Goal: Transaction & Acquisition: Purchase product/service

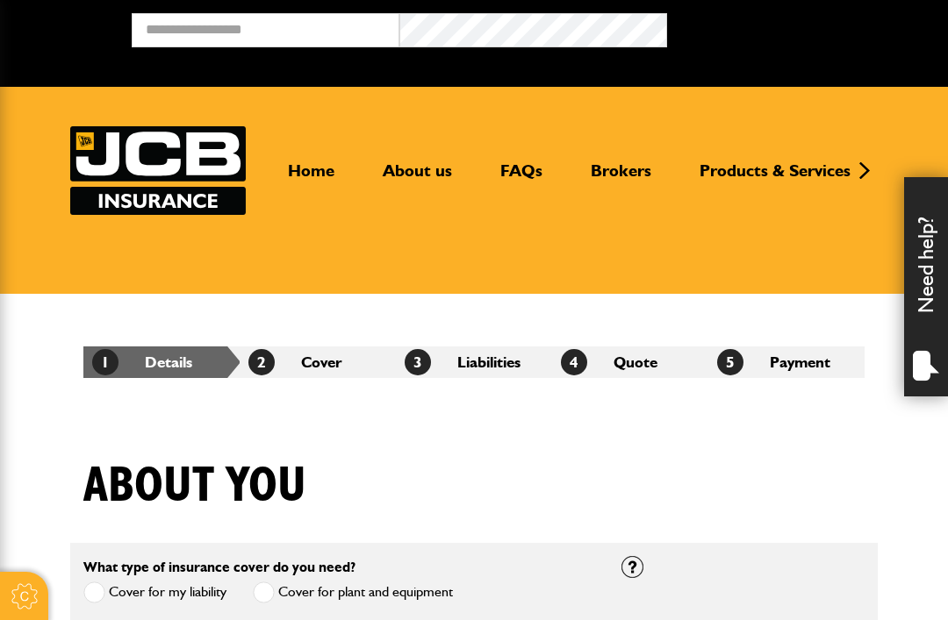
scroll to position [1023, 0]
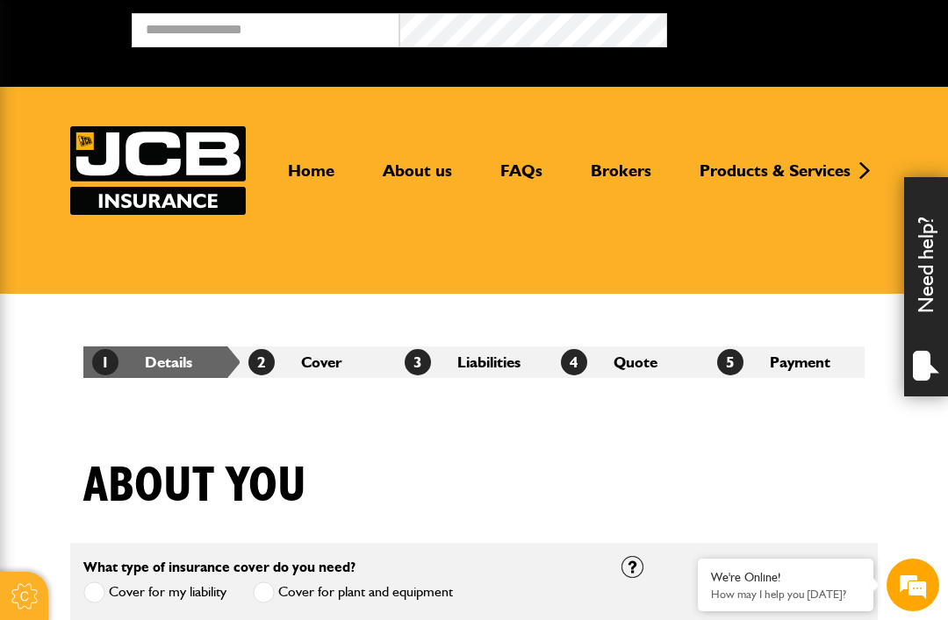
scroll to position [1766, 0]
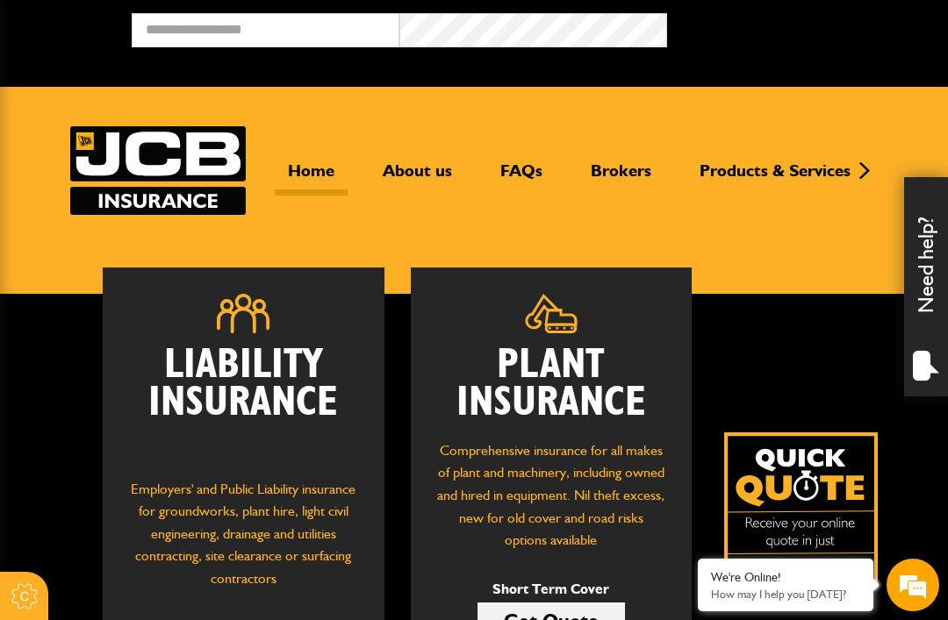
scroll to position [364, 0]
